Goal: Use online tool/utility: Utilize a website feature to perform a specific function

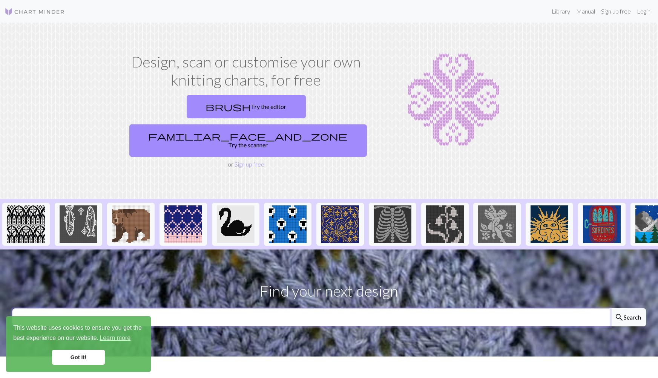
click at [309, 309] on input "text" at bounding box center [311, 318] width 598 height 18
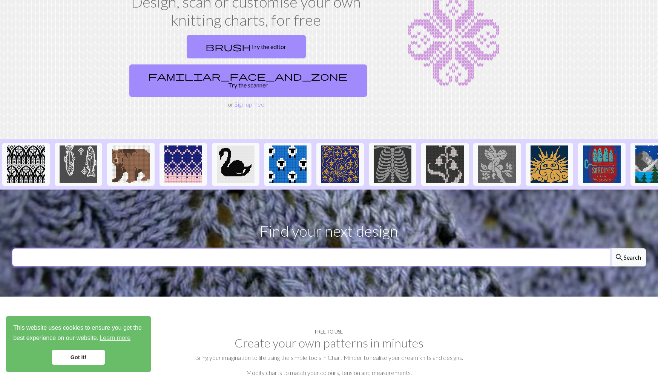
scroll to position [58, 0]
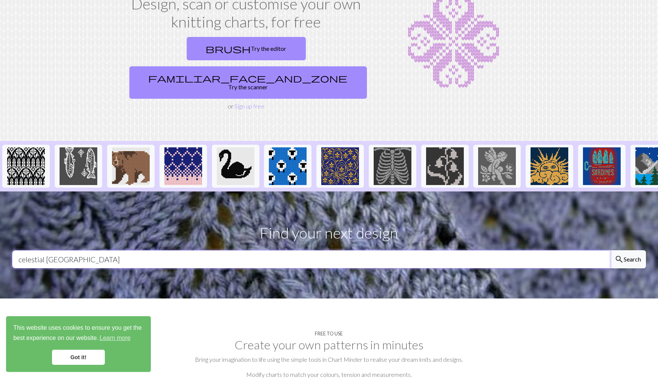
type input "celestial [GEOGRAPHIC_DATA]"
click at [610, 250] on button "search Search" at bounding box center [628, 259] width 36 height 18
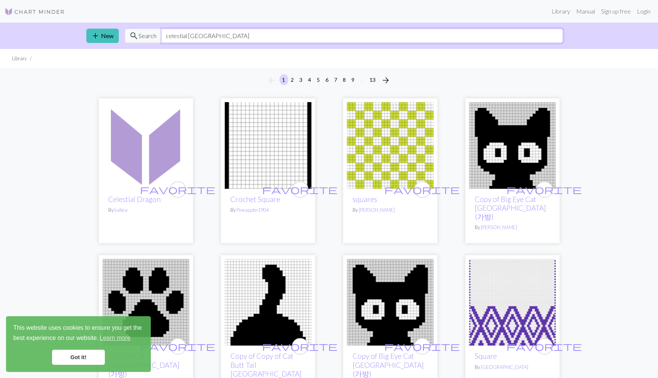
click at [346, 39] on input "celestial [GEOGRAPHIC_DATA]" at bounding box center [362, 36] width 402 height 14
type input "c"
type input "anime [GEOGRAPHIC_DATA]"
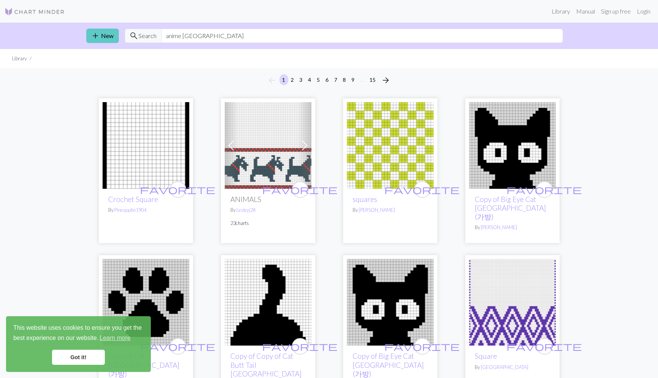
click at [106, 32] on link "add New" at bounding box center [102, 36] width 32 height 14
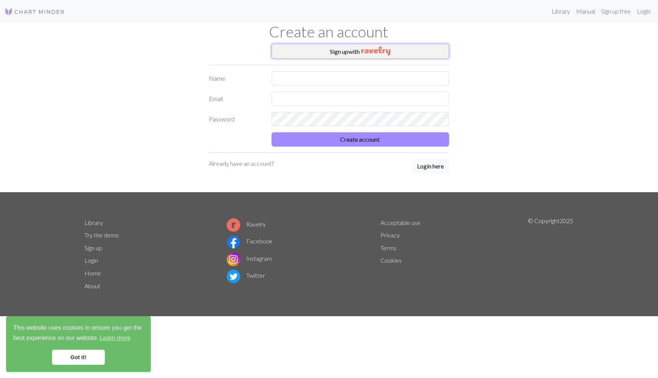
click at [351, 51] on button "Sign up with" at bounding box center [361, 51] width 178 height 15
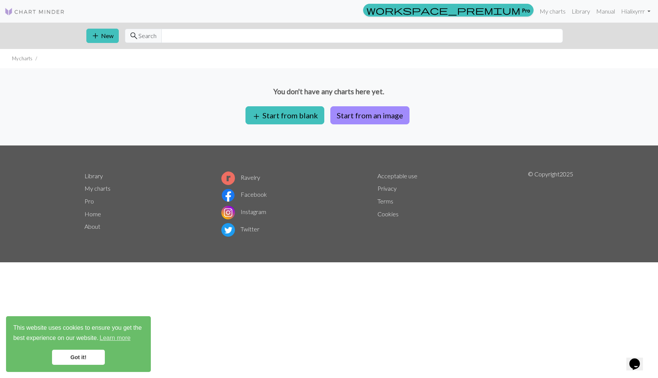
click at [76, 358] on link "Got it!" at bounding box center [78, 357] width 53 height 15
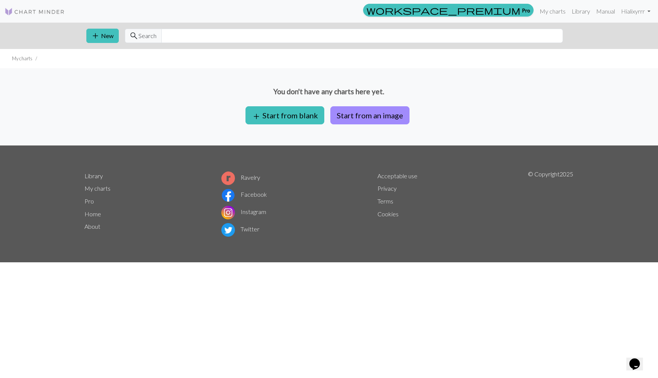
click at [30, 221] on footer "Library My charts Pro Home About Ravelry Facebook Instagram Twitter Acceptable …" at bounding box center [329, 204] width 658 height 117
click at [331, 292] on div "workspace_premium Pro My charts Library Manual Hi alixyrrr Account settings Log…" at bounding box center [329, 189] width 658 height 378
click at [398, 114] on button "Start from an image" at bounding box center [369, 115] width 79 height 18
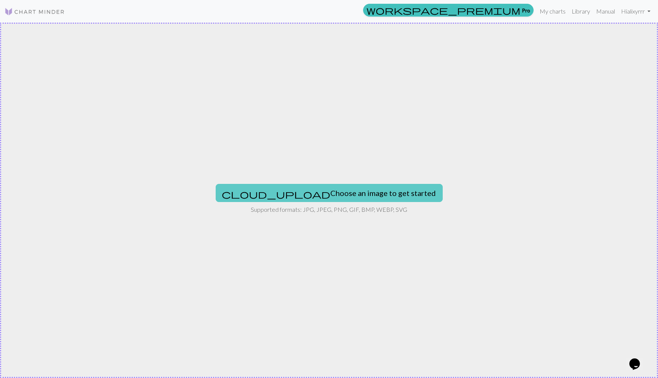
click at [343, 192] on button "cloud_upload Choose an image to get started" at bounding box center [329, 193] width 227 height 18
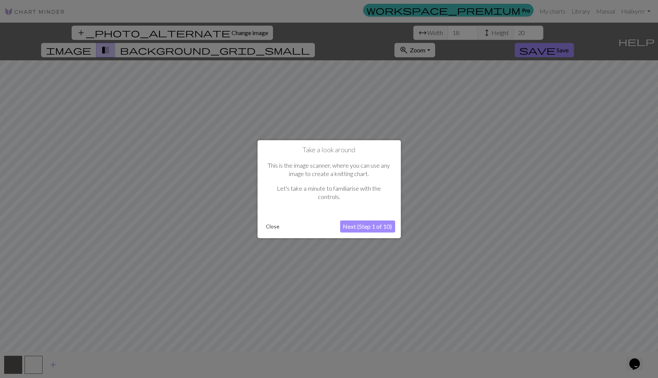
click at [381, 228] on button "Next (Step 1 of 10)" at bounding box center [367, 227] width 55 height 12
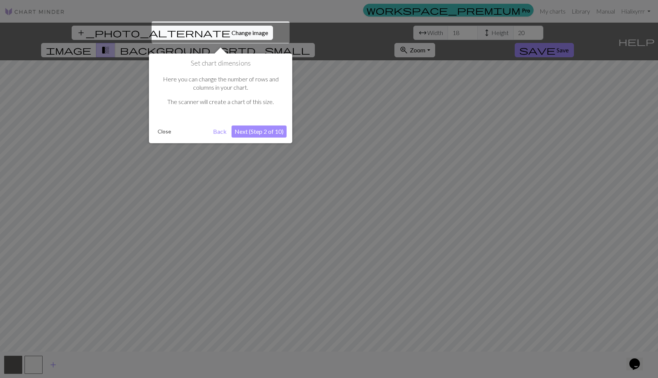
click at [270, 131] on button "Next (Step 2 of 10)" at bounding box center [259, 132] width 55 height 12
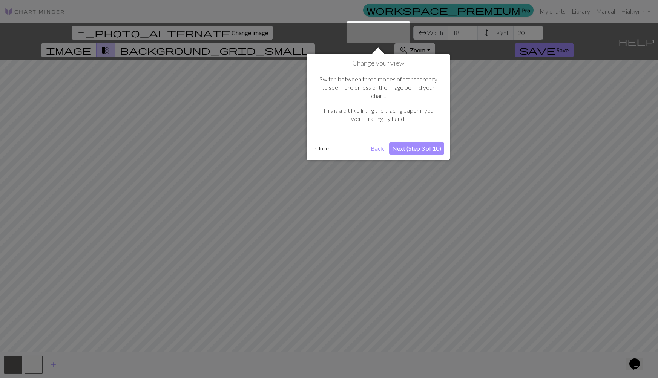
click at [428, 143] on button "Next (Step 3 of 10)" at bounding box center [416, 149] width 55 height 12
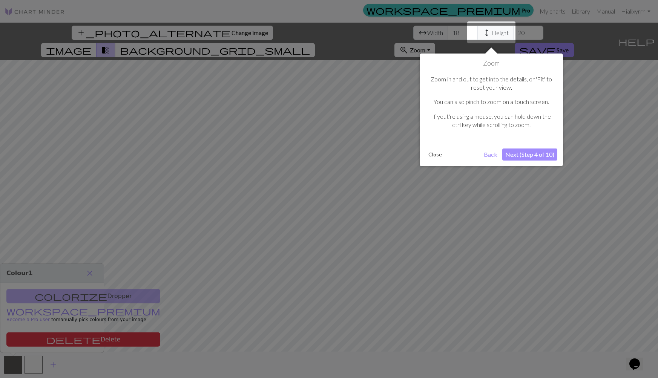
click at [536, 154] on button "Next (Step 4 of 10)" at bounding box center [529, 155] width 55 height 12
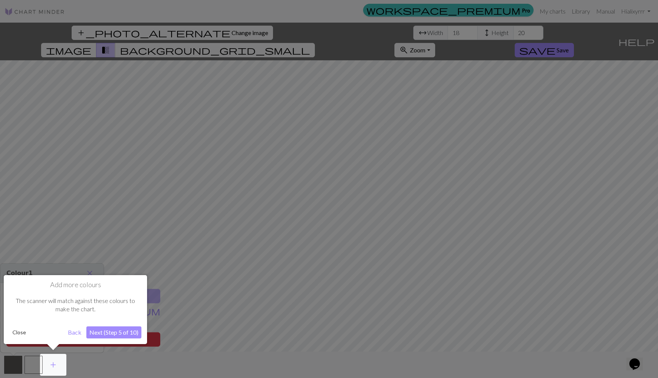
click at [129, 330] on button "Next (Step 5 of 10)" at bounding box center [113, 333] width 55 height 12
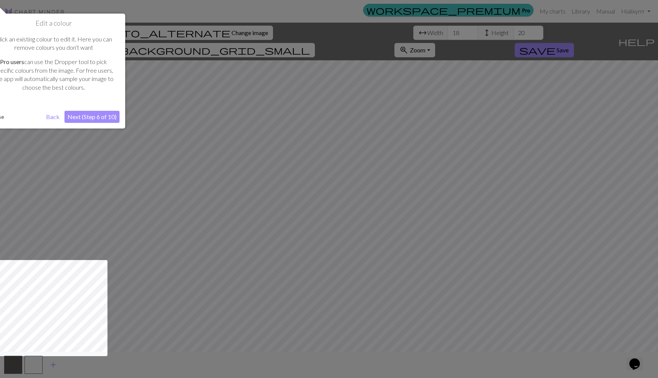
click at [96, 120] on button "Next (Step 6 of 10)" at bounding box center [92, 117] width 55 height 12
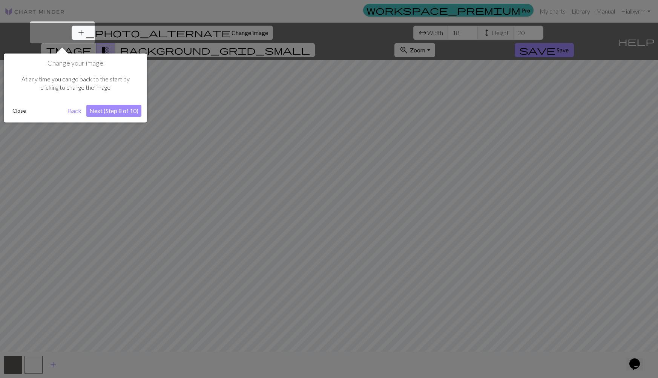
click at [122, 113] on button "Next (Step 8 of 10)" at bounding box center [113, 111] width 55 height 12
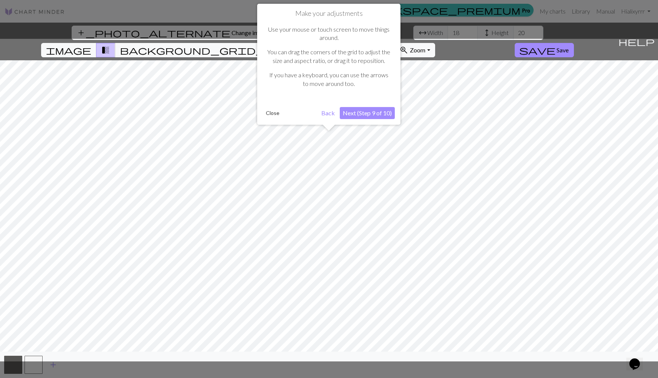
click at [379, 113] on button "Next (Step 9 of 10)" at bounding box center [367, 113] width 55 height 12
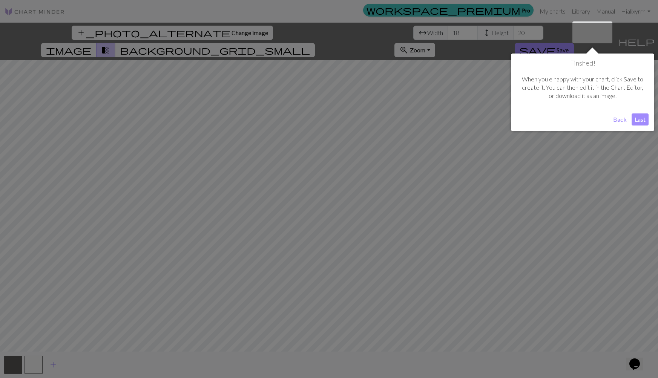
click at [644, 119] on button "Last" at bounding box center [640, 120] width 17 height 12
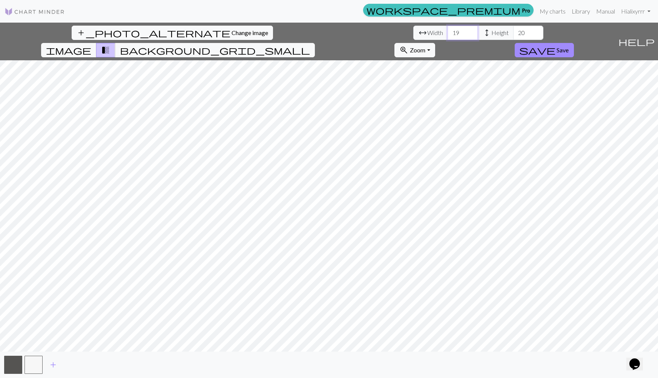
click at [448, 30] on input "19" at bounding box center [463, 33] width 30 height 14
click at [448, 29] on input "20" at bounding box center [463, 33] width 30 height 14
click at [448, 29] on input "21" at bounding box center [463, 33] width 30 height 14
click at [448, 29] on input "22" at bounding box center [463, 33] width 30 height 14
click at [448, 29] on input "23" at bounding box center [463, 33] width 30 height 14
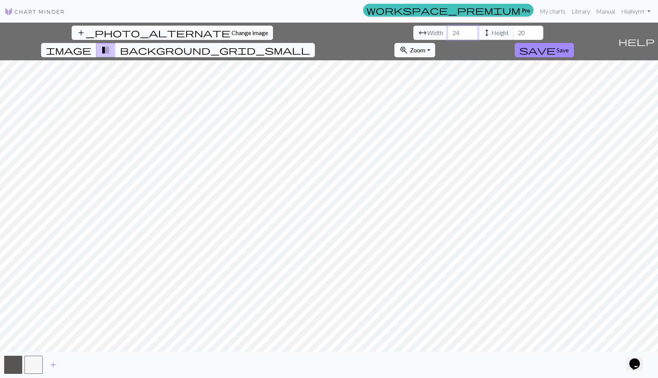
click at [448, 29] on input "24" at bounding box center [463, 33] width 30 height 14
click at [448, 29] on input "25" at bounding box center [463, 33] width 30 height 14
click at [448, 29] on input "26" at bounding box center [463, 33] width 30 height 14
click at [448, 29] on input "27" at bounding box center [463, 33] width 30 height 14
click at [448, 29] on input "28" at bounding box center [463, 33] width 30 height 14
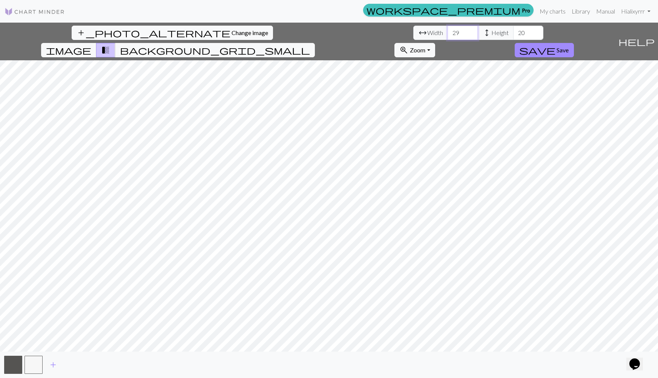
click at [448, 29] on input "29" at bounding box center [463, 33] width 30 height 14
click at [448, 35] on input "29" at bounding box center [463, 33] width 30 height 14
type input "2"
type input "30"
click at [513, 32] on input "20" at bounding box center [528, 33] width 30 height 14
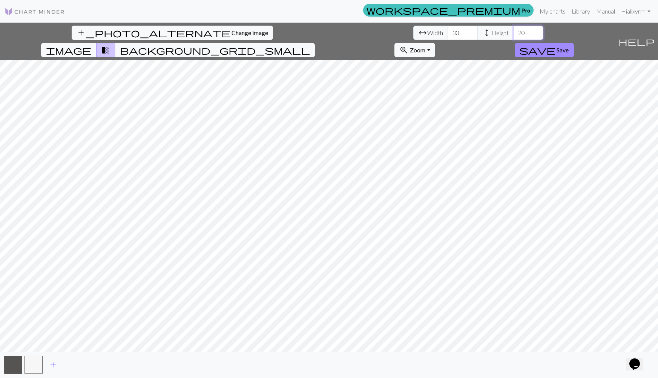
type input "2"
type input "30"
click at [91, 45] on span "image" at bounding box center [68, 50] width 45 height 11
click at [310, 45] on span "background_grid_small" at bounding box center [215, 50] width 190 height 11
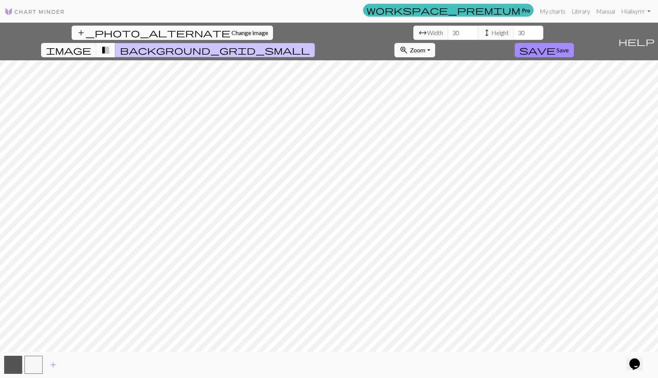
click at [115, 43] on button "transition_fade" at bounding box center [105, 50] width 19 height 14
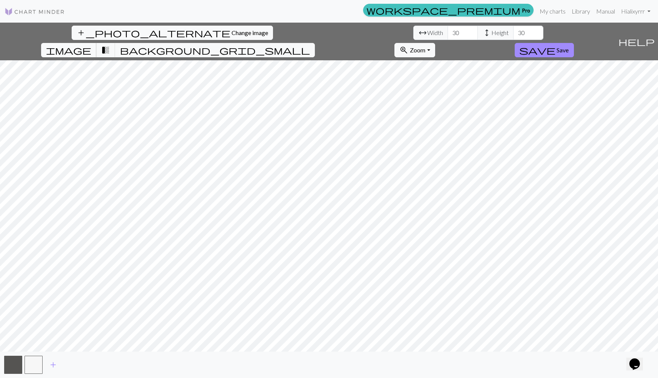
click at [97, 43] on button "image" at bounding box center [68, 50] width 55 height 14
click at [232, 29] on span "Change image" at bounding box center [250, 32] width 37 height 7
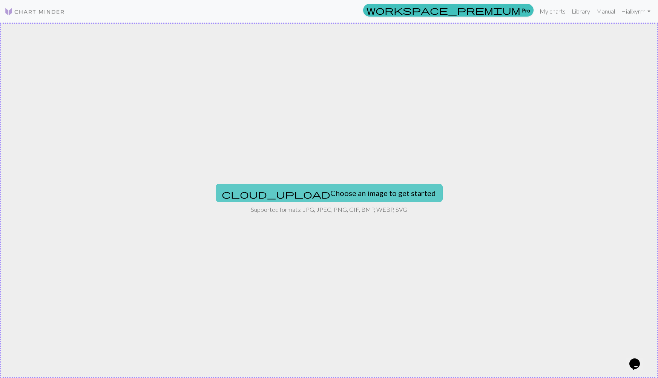
click at [353, 197] on button "cloud_upload Choose an image to get started" at bounding box center [329, 193] width 227 height 18
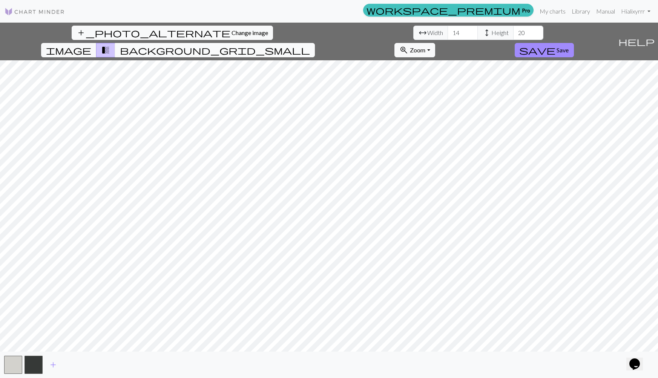
click at [310, 45] on span "background_grid_small" at bounding box center [215, 50] width 190 height 11
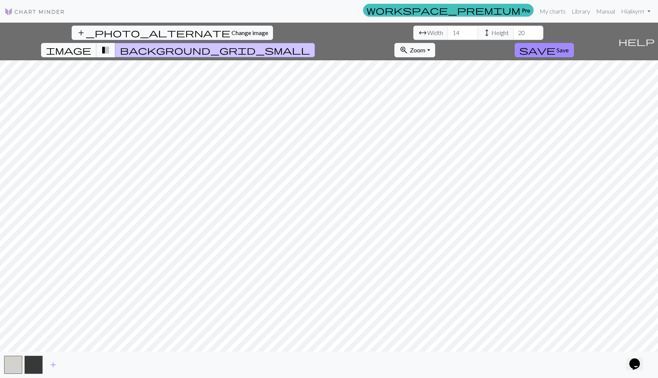
click at [91, 45] on span "image" at bounding box center [68, 50] width 45 height 11
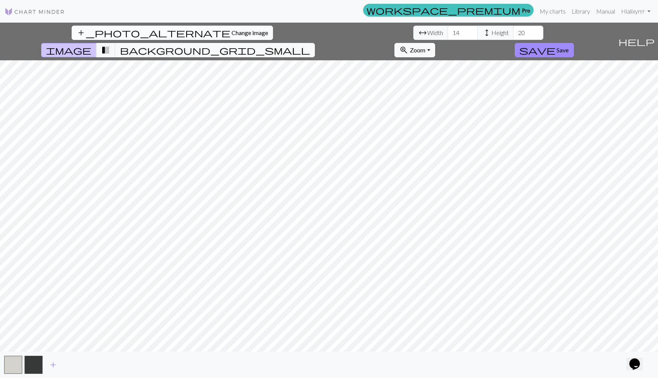
click at [232, 30] on span "Change image" at bounding box center [250, 32] width 37 height 7
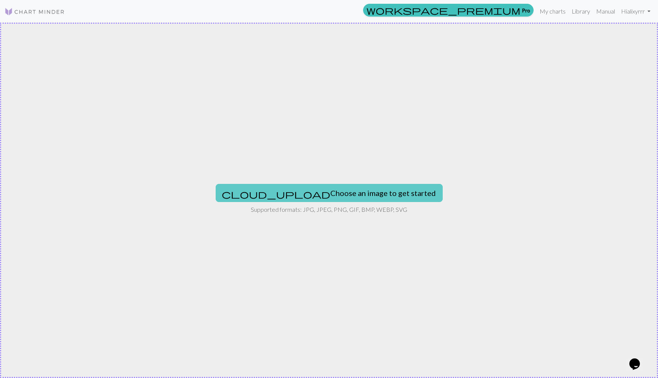
click at [348, 195] on button "cloud_upload Choose an image to get started" at bounding box center [329, 193] width 227 height 18
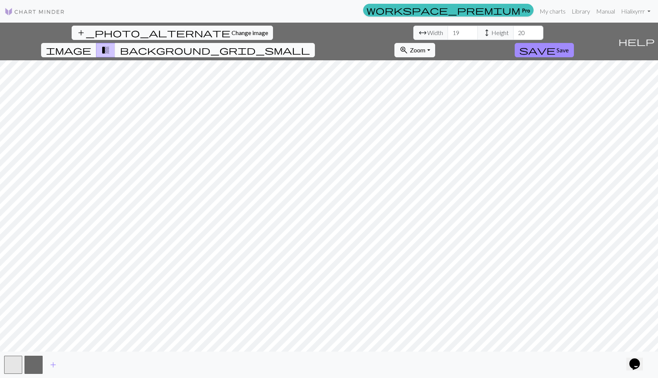
click at [310, 45] on span "background_grid_small" at bounding box center [215, 50] width 190 height 11
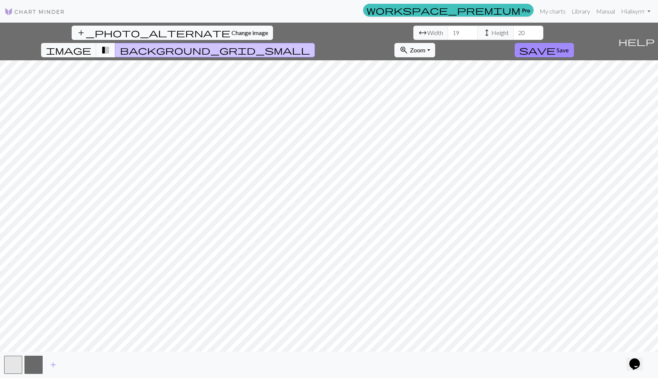
click at [110, 45] on span "transition_fade" at bounding box center [105, 50] width 9 height 11
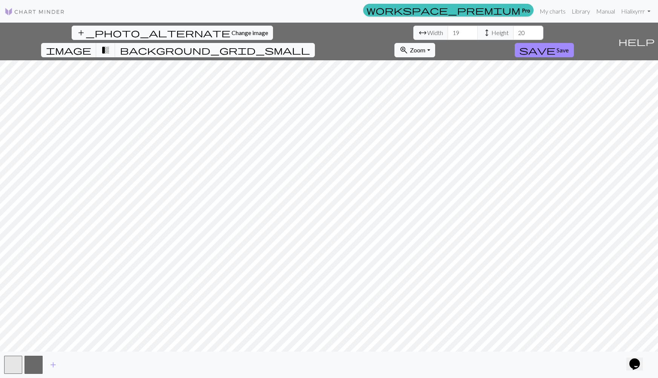
click at [49, 13] on img at bounding box center [35, 11] width 60 height 9
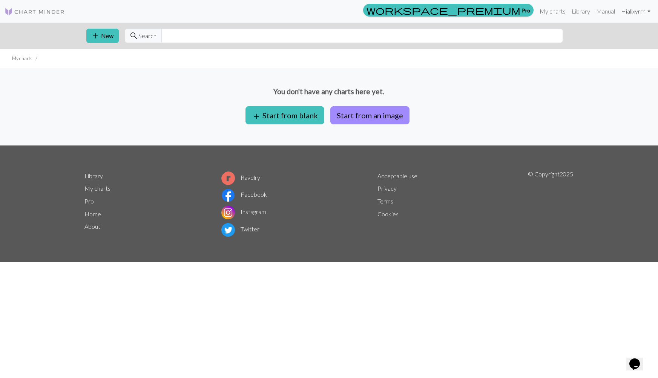
click at [634, 13] on link "Hi alixyrrr" at bounding box center [635, 11] width 35 height 15
click at [580, 11] on link "Library" at bounding box center [581, 11] width 25 height 15
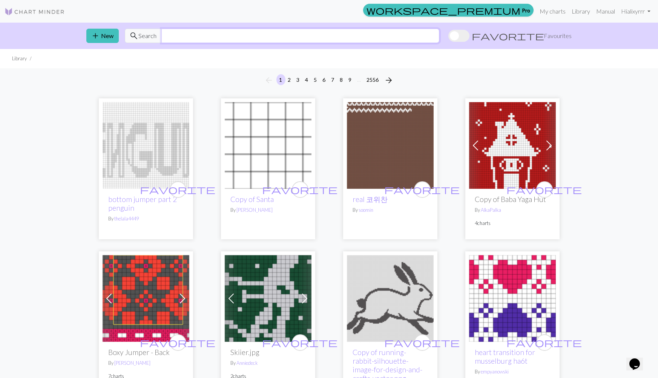
click at [366, 35] on input "text" at bounding box center [300, 36] width 278 height 14
type input "square"
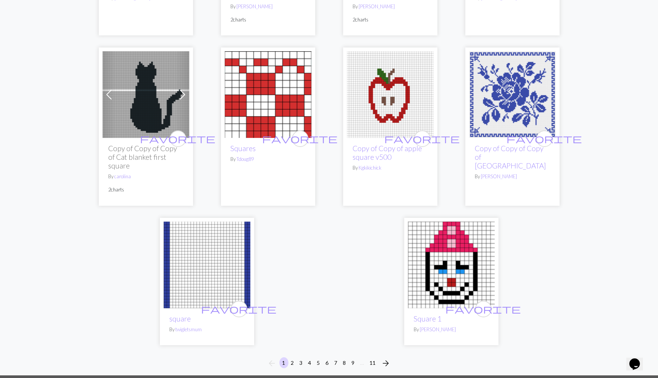
scroll to position [1824, 0]
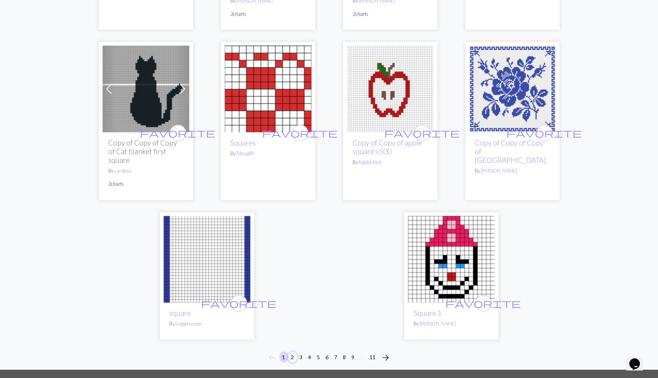
click at [292, 352] on button "2" at bounding box center [292, 357] width 9 height 11
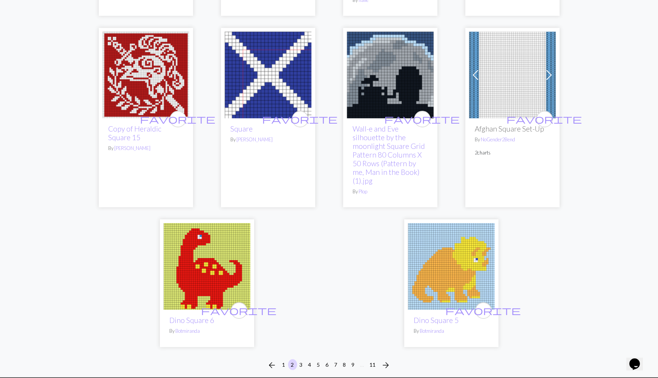
scroll to position [1754, 0]
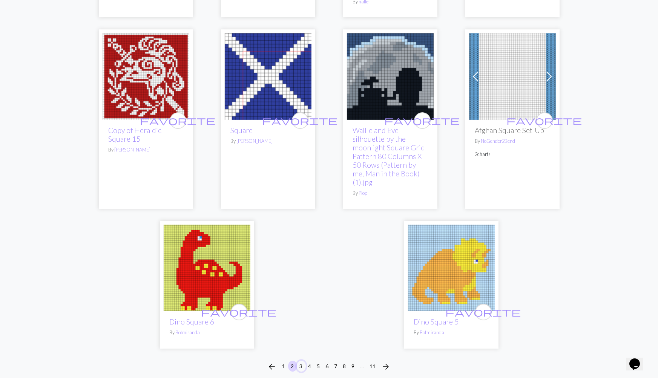
click at [303, 361] on button "3" at bounding box center [301, 366] width 9 height 11
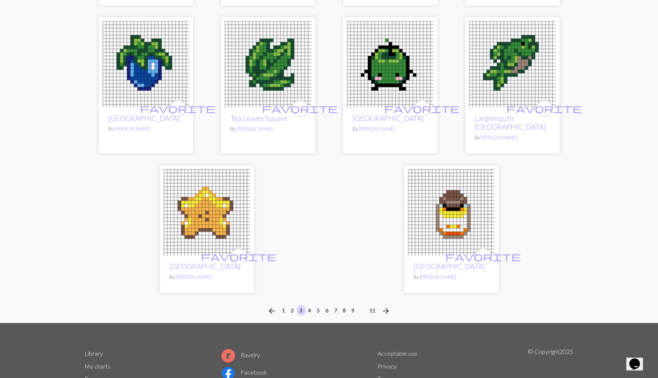
scroll to position [1752, 0]
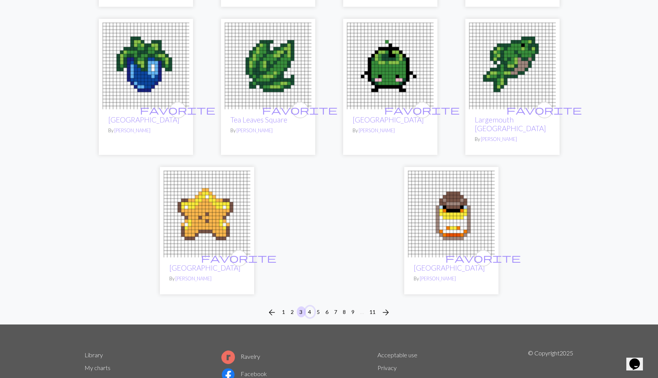
click at [312, 307] on button "4" at bounding box center [310, 312] width 9 height 11
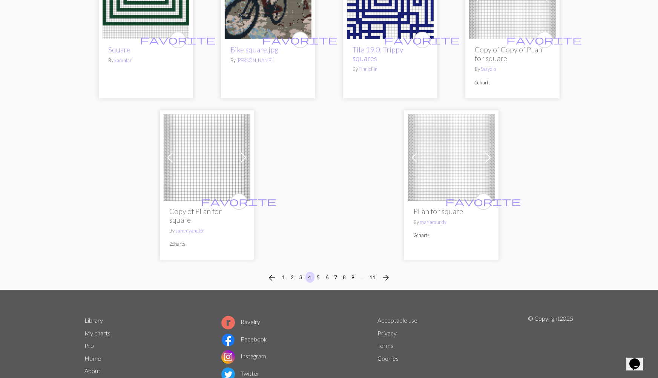
scroll to position [1917, 0]
click at [318, 272] on button "5" at bounding box center [318, 277] width 9 height 11
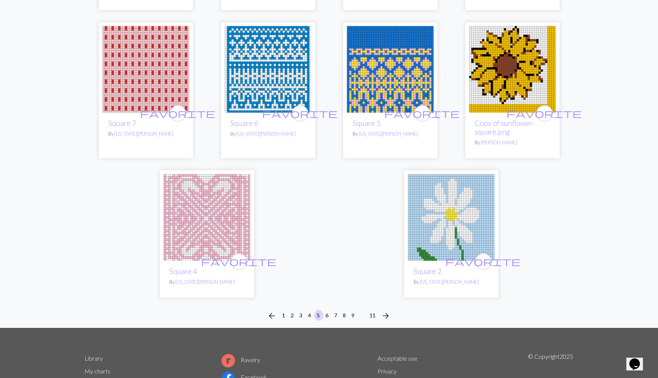
scroll to position [1763, 0]
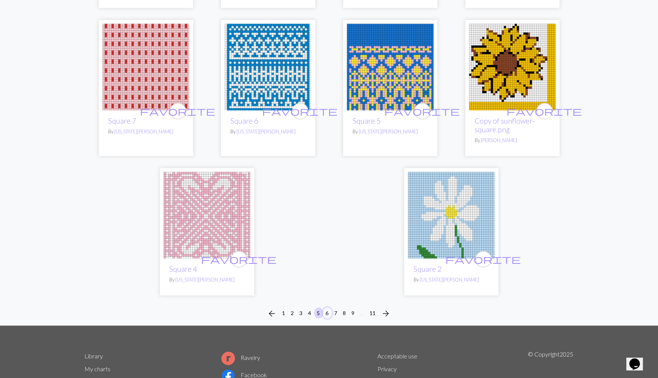
click at [327, 308] on button "6" at bounding box center [327, 313] width 9 height 11
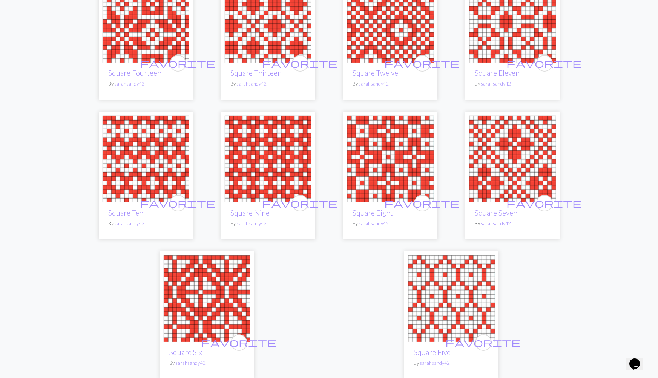
scroll to position [1797, 0]
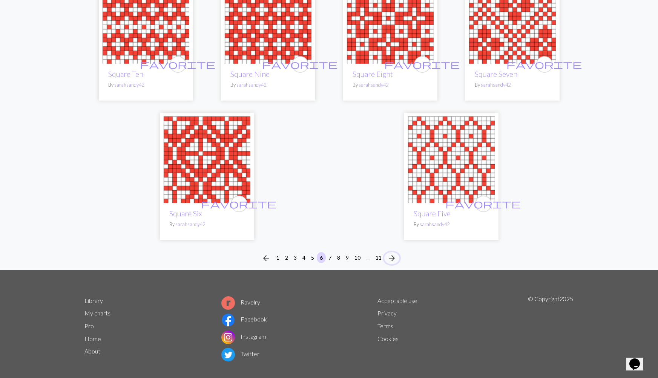
click at [393, 253] on span "arrow_forward" at bounding box center [391, 258] width 9 height 11
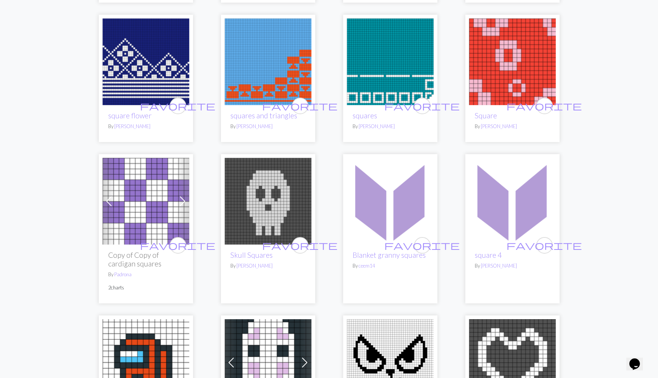
scroll to position [1131, 0]
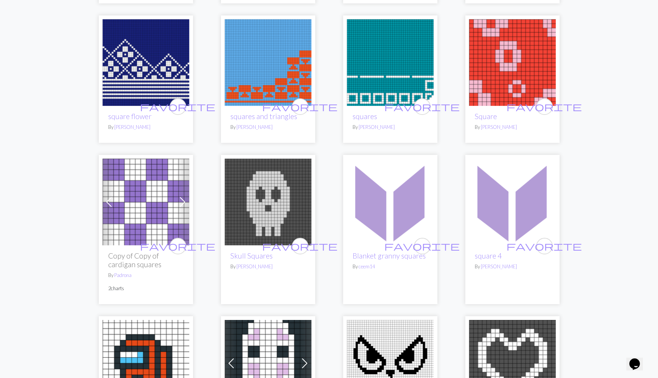
click at [288, 211] on img at bounding box center [268, 202] width 87 height 87
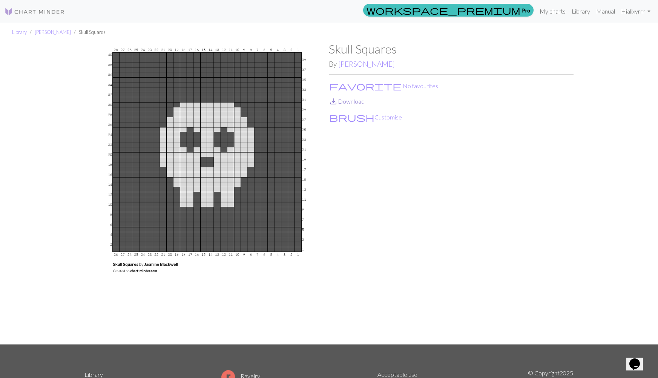
click at [361, 102] on link "save_alt Download" at bounding box center [347, 101] width 36 height 7
click at [358, 119] on button "brush Customise" at bounding box center [366, 117] width 74 height 10
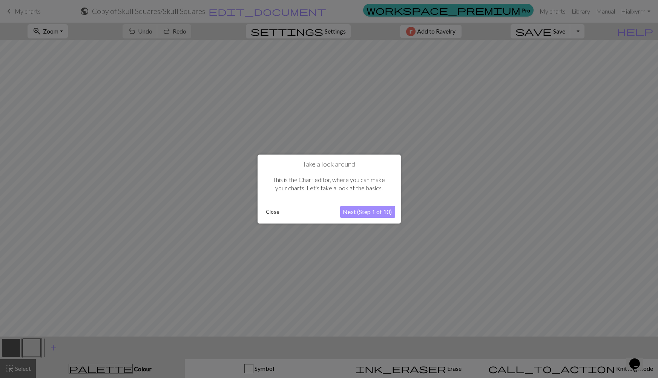
click at [268, 212] on button "Close" at bounding box center [273, 211] width 20 height 11
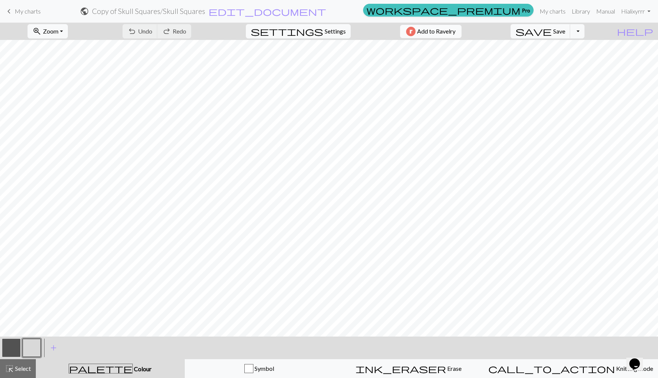
click at [445, 30] on span "Add to Ravelry" at bounding box center [436, 31] width 38 height 9
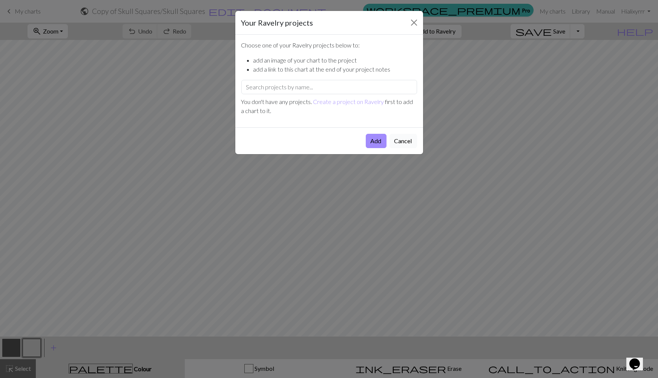
click at [407, 143] on button "Cancel" at bounding box center [404, 141] width 28 height 14
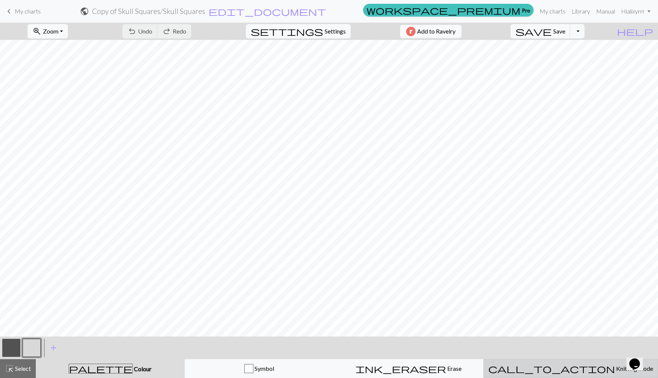
click at [560, 364] on span "call_to_action" at bounding box center [551, 369] width 127 height 11
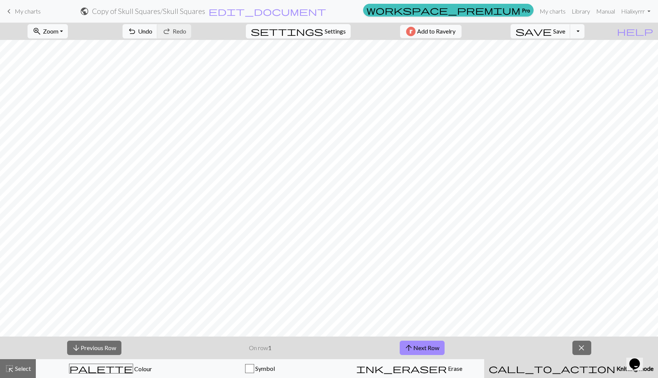
click at [310, 30] on span "settings" at bounding box center [287, 31] width 72 height 11
select select "aran"
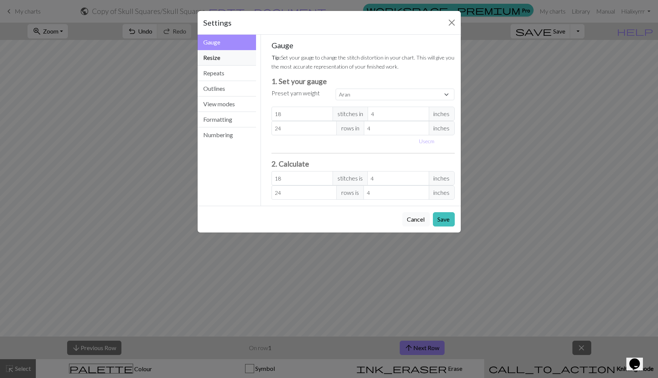
click at [234, 63] on button "Resize" at bounding box center [227, 57] width 59 height 15
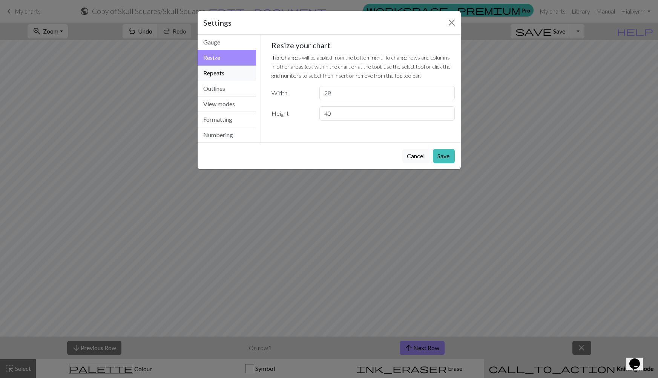
click at [235, 75] on button "Repeats" at bounding box center [227, 73] width 59 height 15
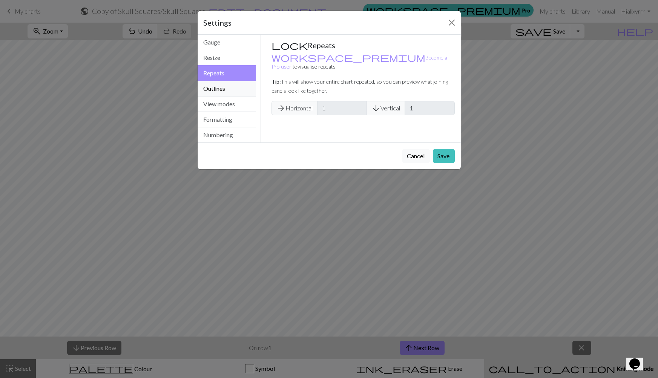
click at [238, 83] on button "Outlines" at bounding box center [227, 88] width 59 height 15
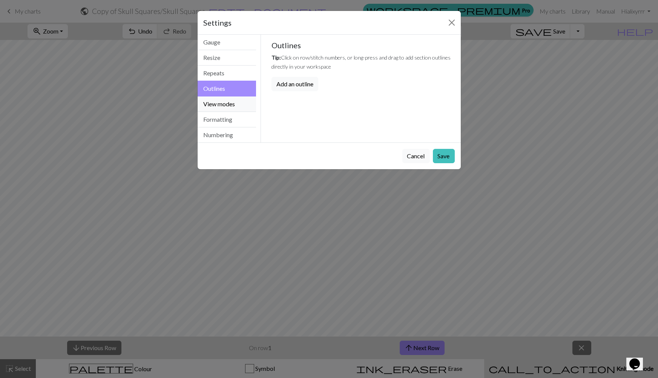
click at [239, 103] on button "View modes" at bounding box center [227, 104] width 59 height 15
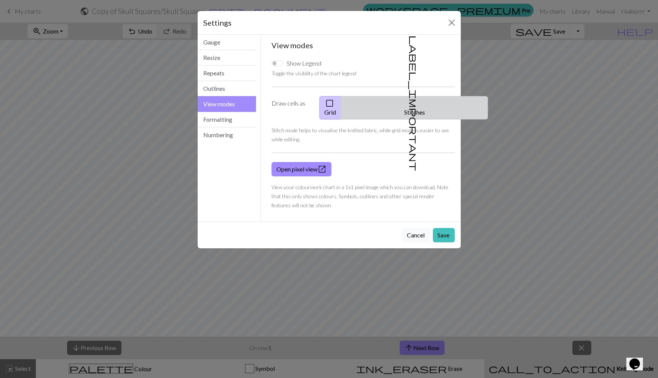
click at [409, 104] on span "label_important" at bounding box center [414, 103] width 11 height 136
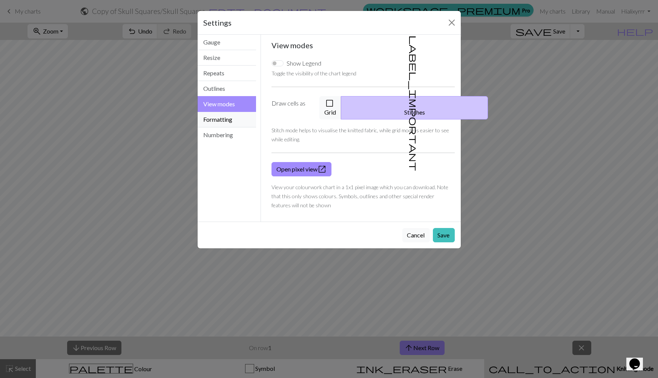
click at [214, 119] on button "Formatting" at bounding box center [227, 119] width 59 height 15
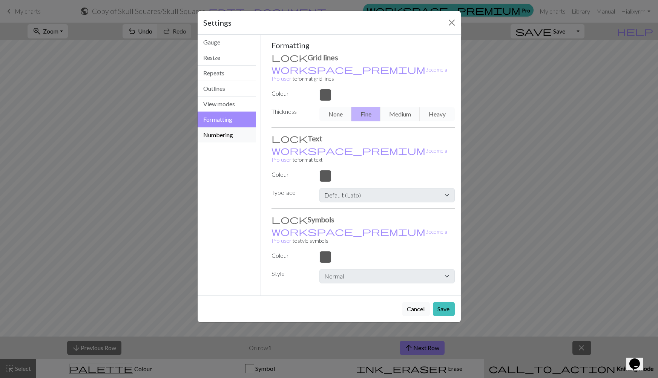
click at [229, 137] on button "Numbering" at bounding box center [227, 134] width 59 height 15
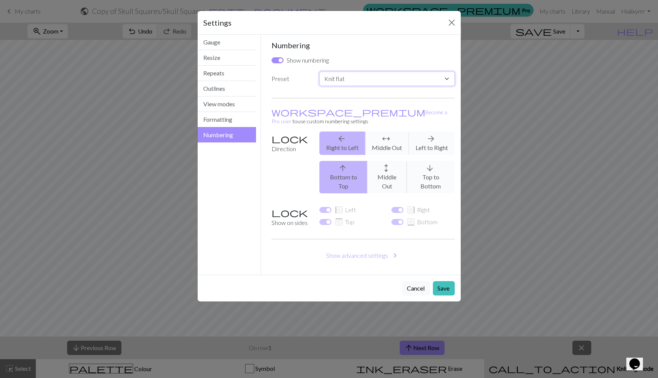
click at [445, 77] on select "Custom Knit flat Knit in the round Lace knitting Cross stitch" at bounding box center [386, 79] width 135 height 14
select select "round"
click at [319, 72] on select "Custom Knit flat Knit in the round Lace knitting Cross stitch" at bounding box center [386, 79] width 135 height 14
checkbox input "false"
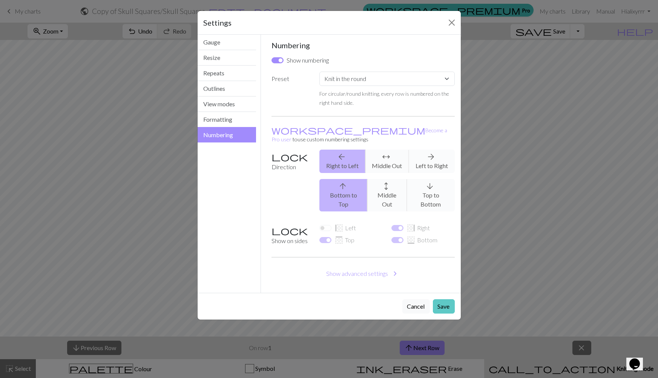
click at [446, 299] on button "Save" at bounding box center [444, 306] width 22 height 14
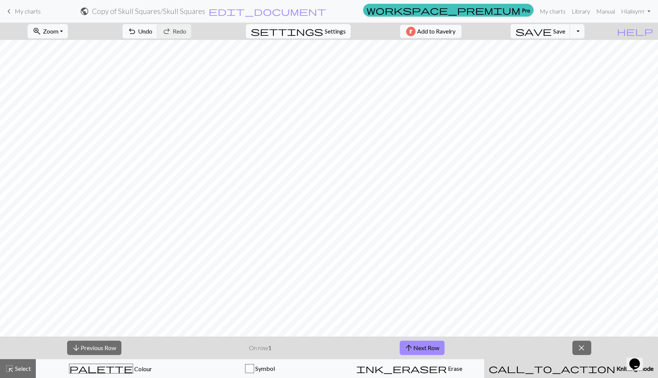
click at [335, 31] on span "Settings" at bounding box center [335, 31] width 21 height 9
select select "round"
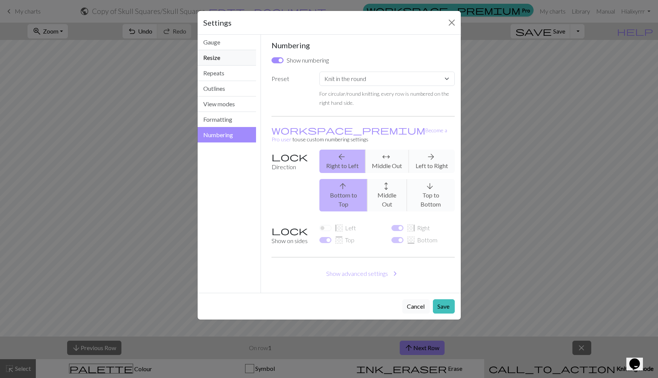
click at [219, 62] on button "Resize" at bounding box center [227, 57] width 59 height 15
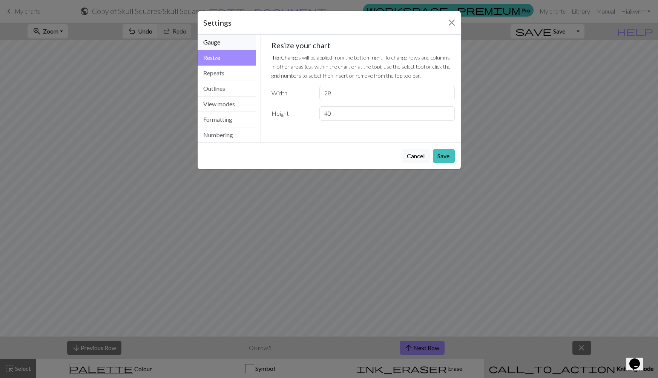
click at [227, 46] on button "Gauge" at bounding box center [227, 42] width 59 height 15
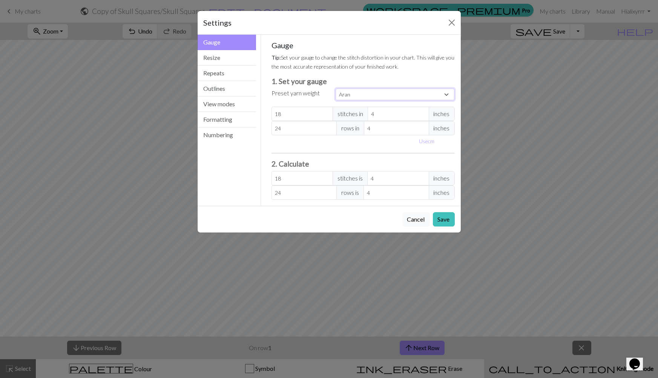
click at [387, 96] on select "Custom Square Lace Light Fingering Fingering Sport Double knit Worsted Aran Bul…" at bounding box center [395, 95] width 119 height 12
select select "dk"
click at [336, 89] on select "Custom Square Lace Light Fingering Fingering Sport Double knit Worsted Aran Bul…" at bounding box center [395, 95] width 119 height 12
type input "22"
type input "30"
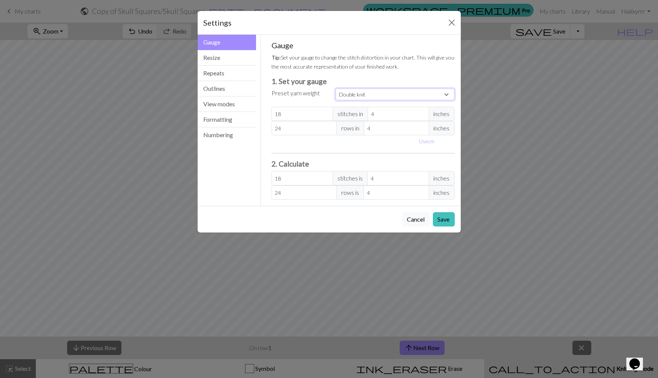
type input "22"
type input "30"
click at [388, 114] on input "4" at bounding box center [398, 114] width 61 height 14
select select "custom"
type input "6"
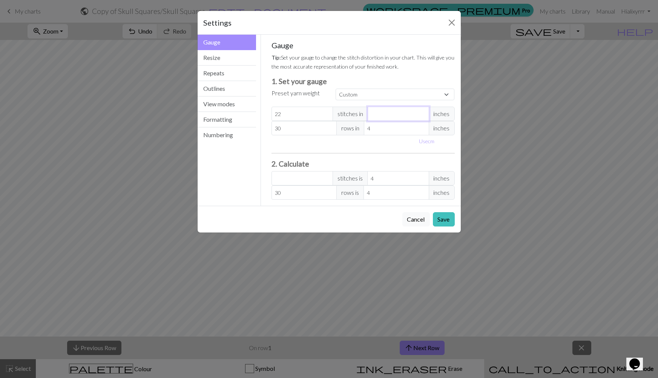
type input "14.67"
type input "6"
click at [391, 132] on input "4" at bounding box center [396, 128] width 65 height 14
type input "6"
type input "20"
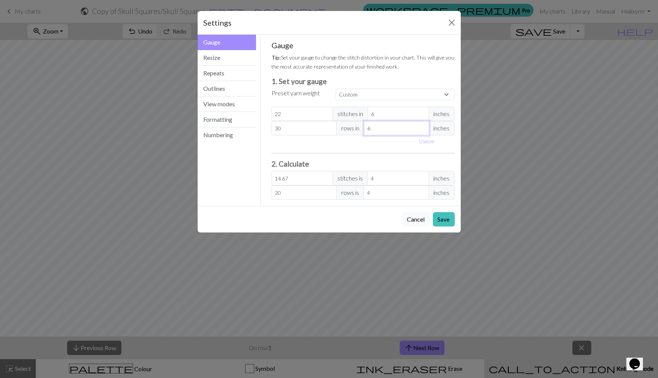
type input "6"
click at [303, 116] on input "22" at bounding box center [302, 114] width 61 height 14
click at [432, 96] on select "Custom Square Lace Light Fingering Fingering Sport Double knit Worsted Aran Bul…" at bounding box center [395, 95] width 119 height 12
select select "dk"
click at [336, 89] on select "Custom Square Lace Light Fingering Fingering Sport Double knit Worsted Aran Bul…" at bounding box center [395, 95] width 119 height 12
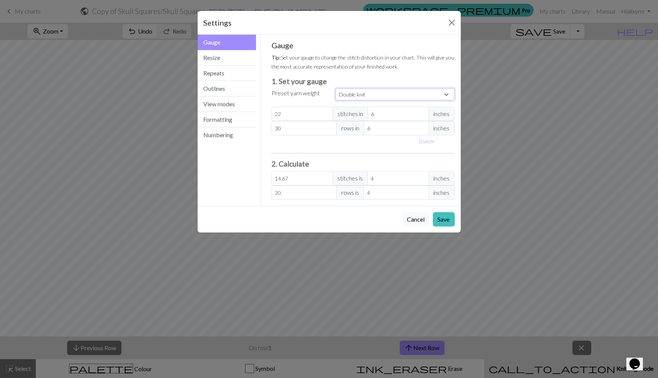
type input "4"
type input "22"
type input "30"
click at [396, 175] on input "4" at bounding box center [397, 178] width 61 height 14
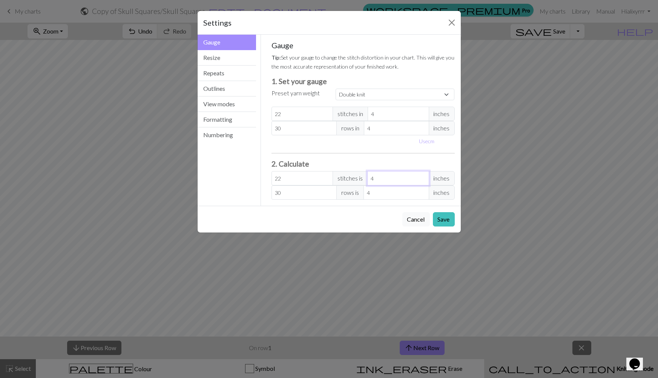
type input "0"
type input "33"
type input "6"
click at [397, 192] on input "4" at bounding box center [396, 193] width 65 height 14
type input "0"
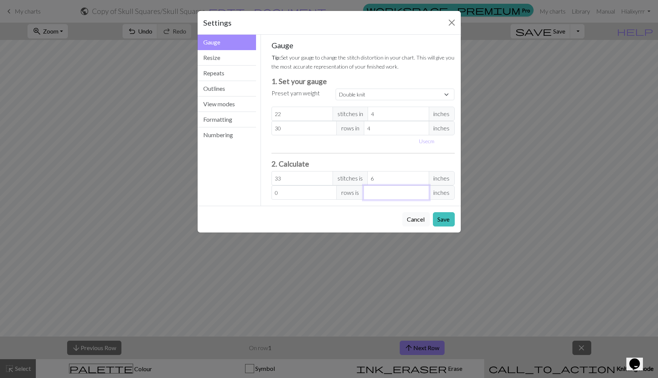
type input "45"
type input "6"
click at [321, 223] on div "Cancel Save" at bounding box center [329, 219] width 263 height 27
click at [441, 221] on button "Save" at bounding box center [444, 219] width 22 height 14
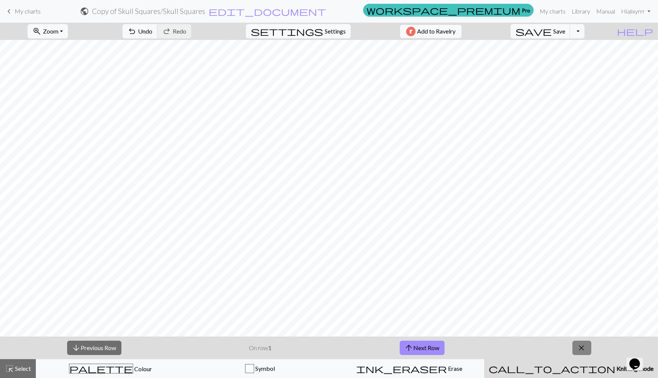
click at [585, 350] on span "close" at bounding box center [581, 348] width 9 height 11
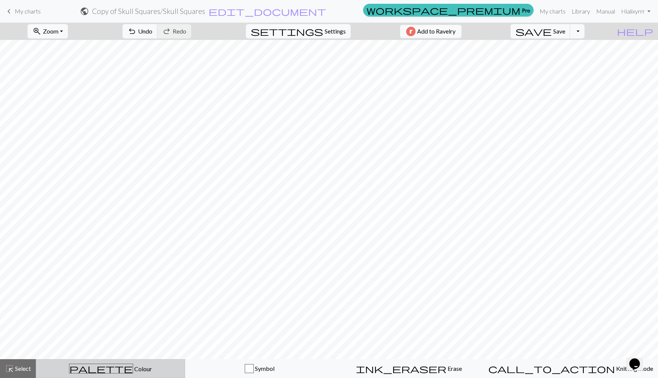
click at [103, 374] on span "palette" at bounding box center [100, 369] width 63 height 11
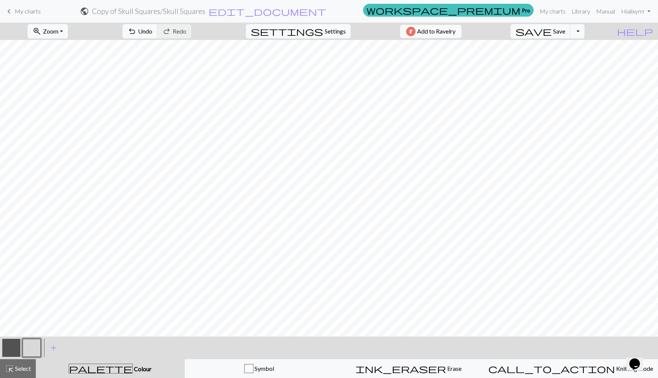
click at [13, 349] on button "button" at bounding box center [11, 348] width 18 height 18
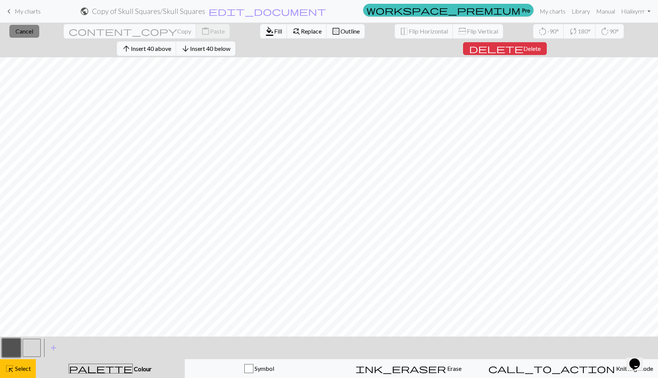
click at [15, 31] on span "Cancel" at bounding box center [24, 31] width 18 height 7
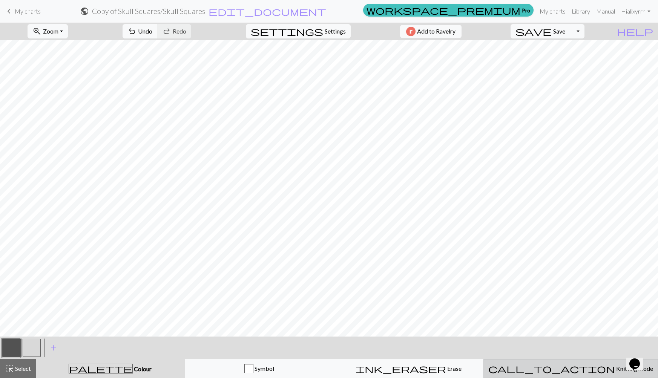
click at [615, 372] on span "Knitting mode" at bounding box center [634, 368] width 38 height 7
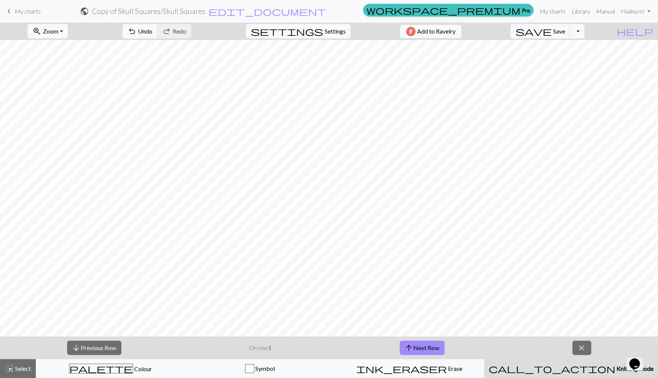
click at [272, 348] on strong "1" at bounding box center [270, 347] width 3 height 7
click at [405, 349] on span "arrow_upward" at bounding box center [409, 348] width 9 height 11
click at [99, 342] on button "arrow_downward Previous Row" at bounding box center [94, 348] width 54 height 14
click at [439, 346] on button "arrow_upward Next Row" at bounding box center [422, 348] width 45 height 14
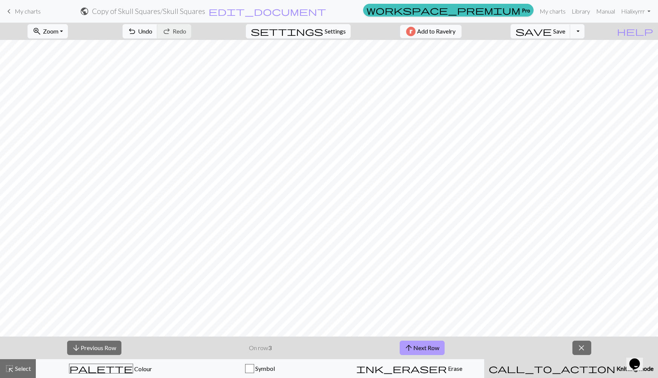
click at [439, 346] on button "arrow_upward Next Row" at bounding box center [422, 348] width 45 height 14
